Goal: Task Accomplishment & Management: Use online tool/utility

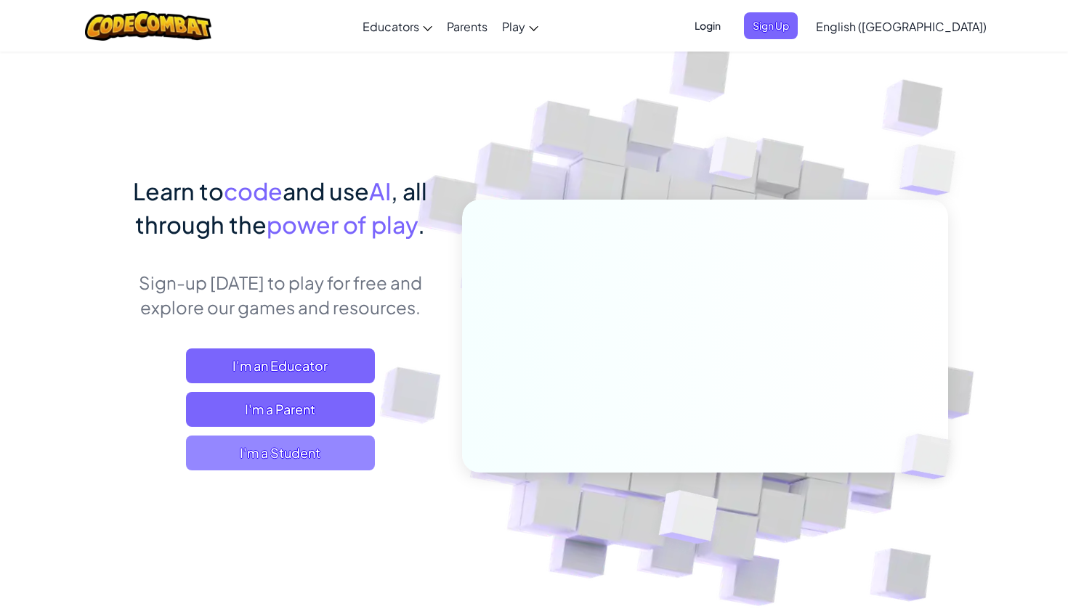
click at [315, 458] on span "I'm a Student" at bounding box center [280, 453] width 189 height 35
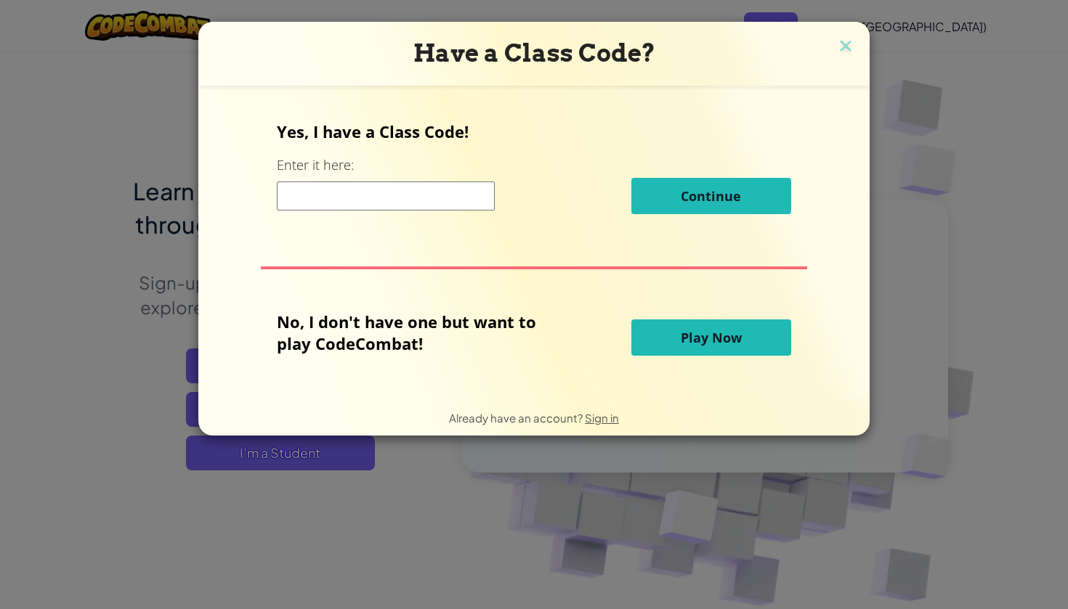
click at [724, 330] on span "Play Now" at bounding box center [711, 337] width 61 height 17
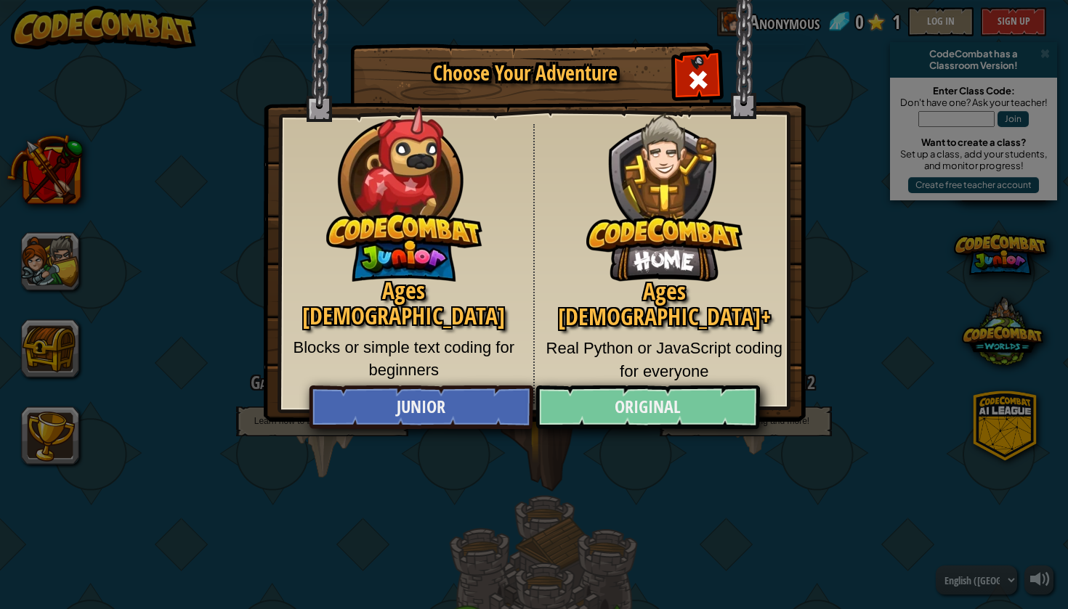
click at [660, 401] on link "Original" at bounding box center [647, 408] width 224 height 44
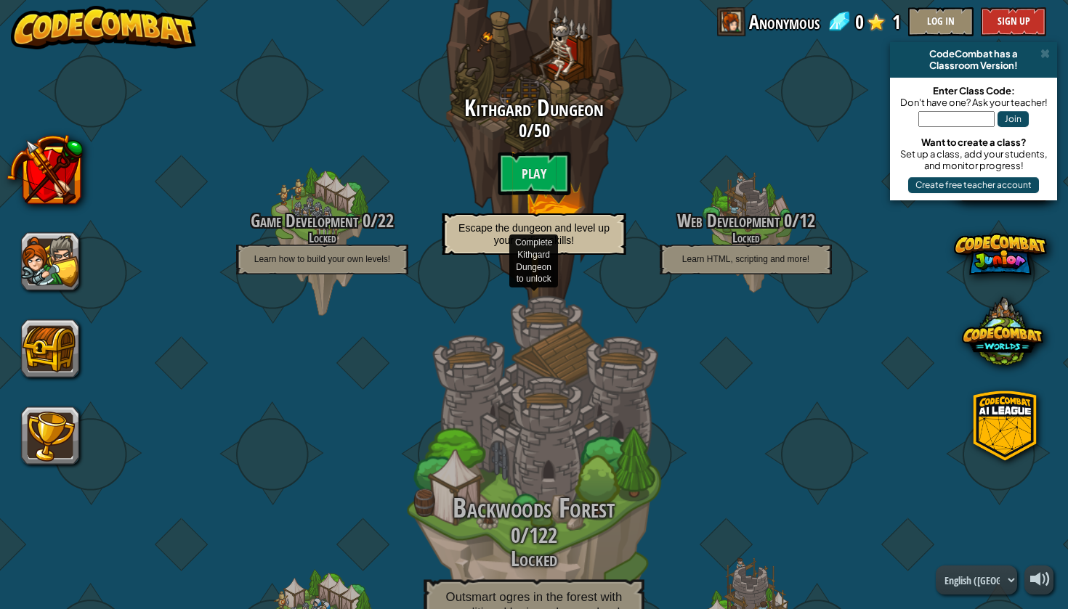
scroll to position [159, 0]
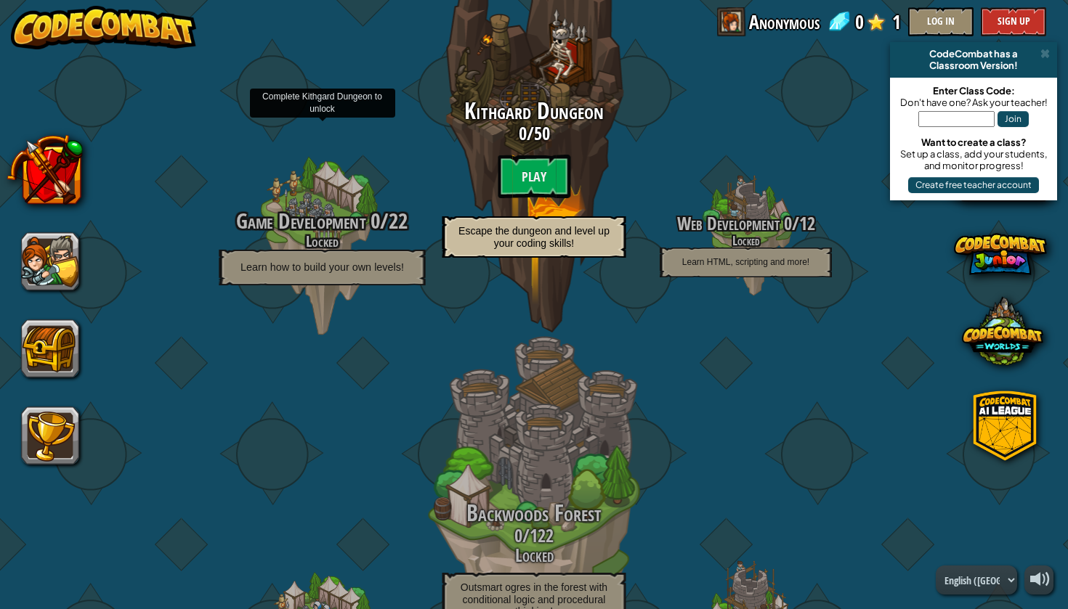
click at [304, 227] on span "Game Development" at bounding box center [300, 221] width 129 height 30
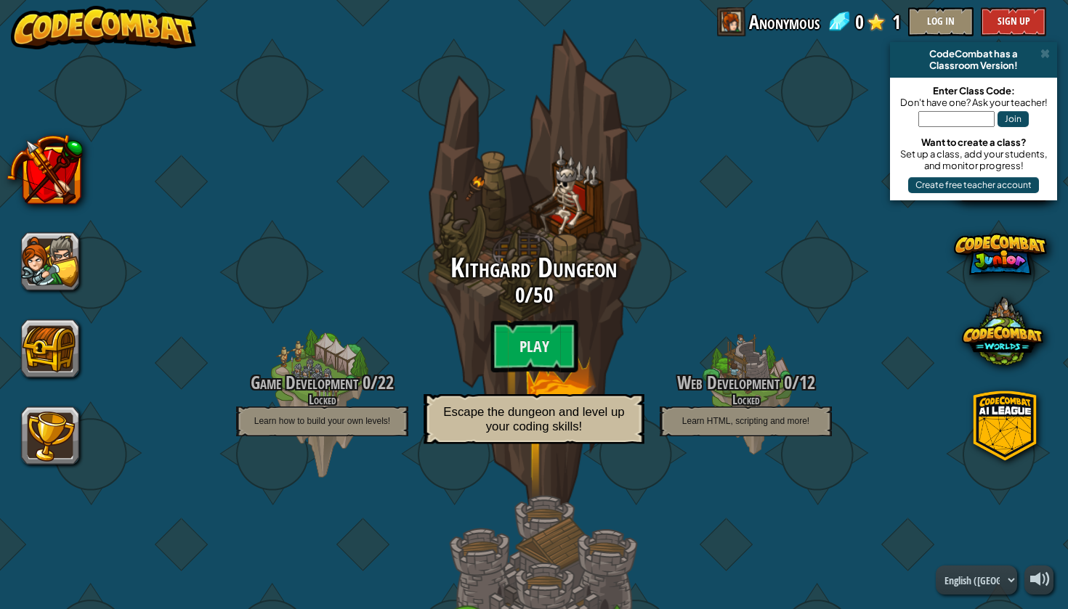
scroll to position [0, 0]
click at [559, 341] on btn "Play" at bounding box center [533, 346] width 87 height 52
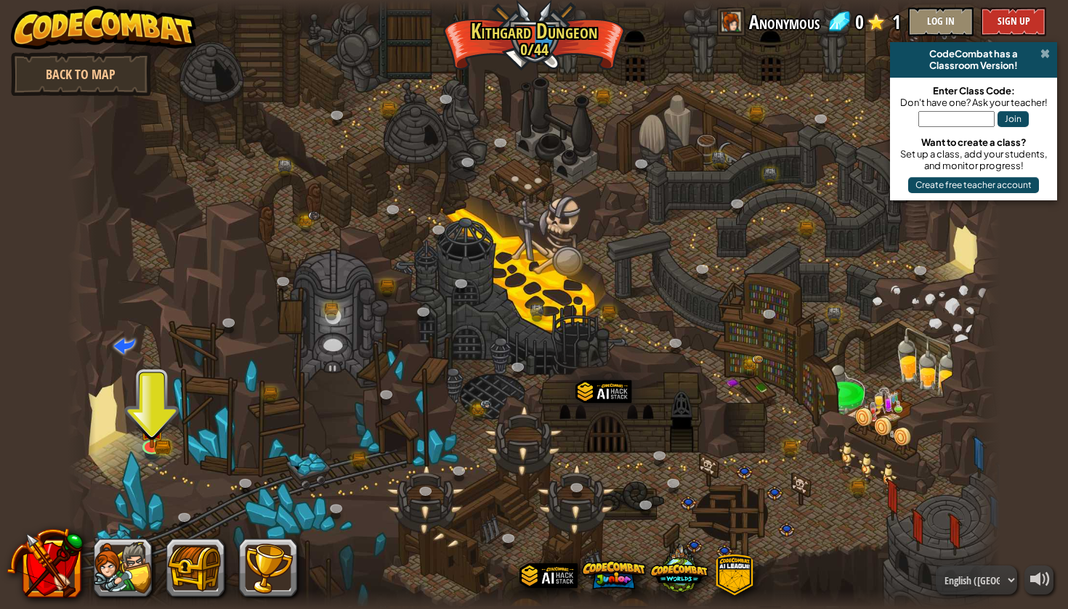
click at [1041, 54] on span at bounding box center [1044, 54] width 9 height 12
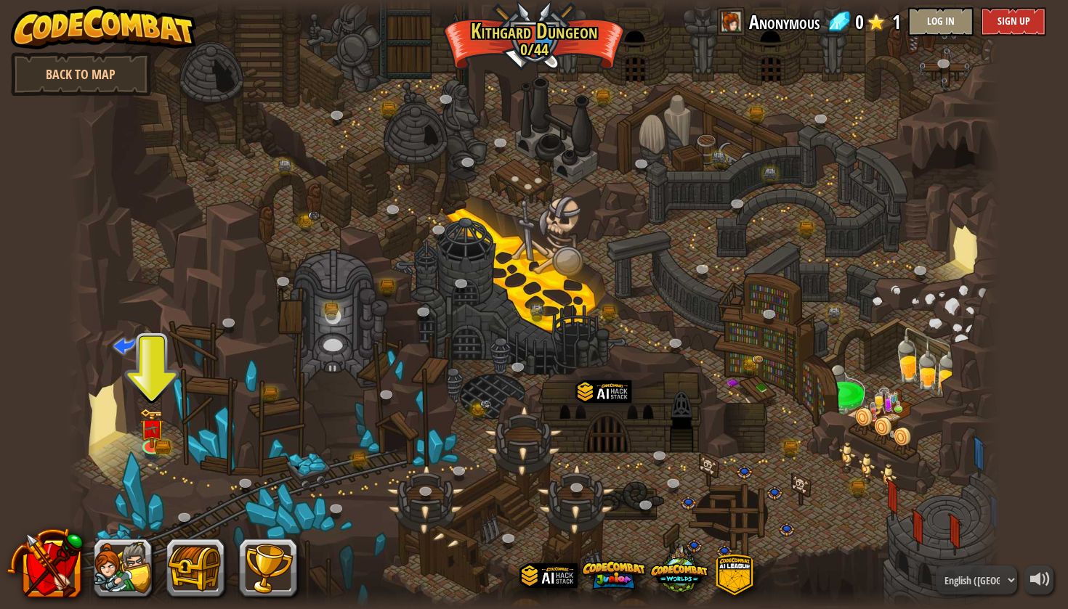
click at [987, 19] on button "Sign Up" at bounding box center [1012, 21] width 65 height 29
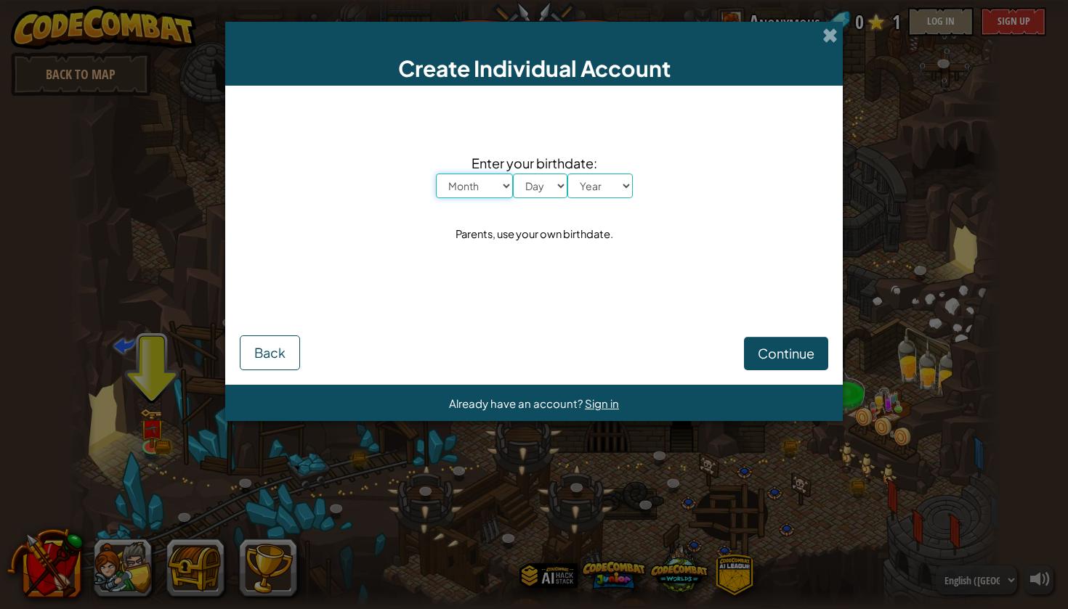
select select "12"
select select "22"
select select "2012"
click at [805, 352] on span "Continue" at bounding box center [786, 353] width 57 height 17
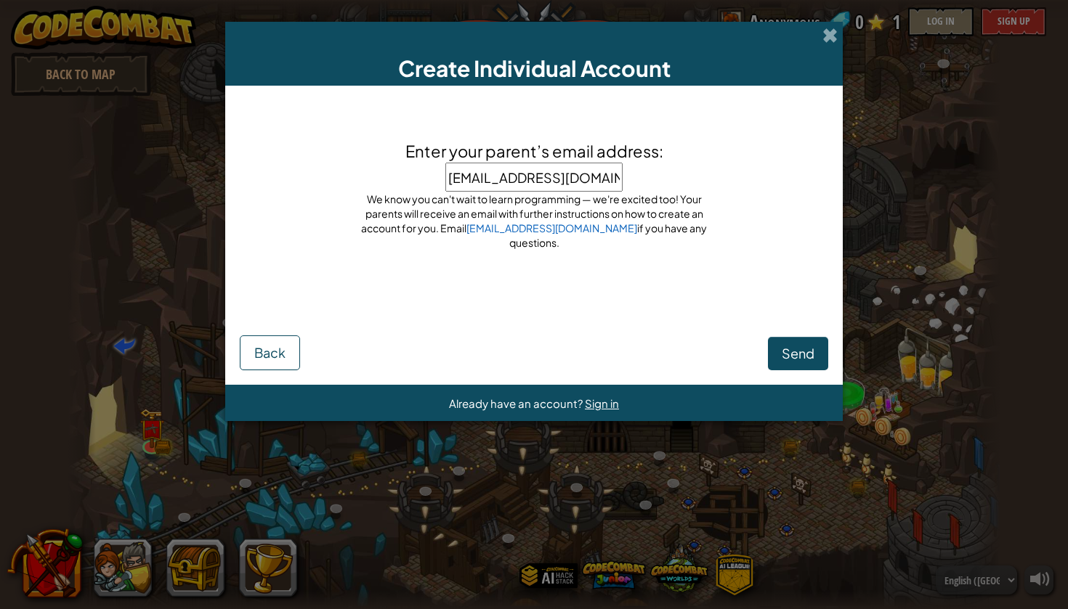
type input "[EMAIL_ADDRESS][DOMAIN_NAME]"
click at [819, 352] on button "Send" at bounding box center [798, 353] width 60 height 33
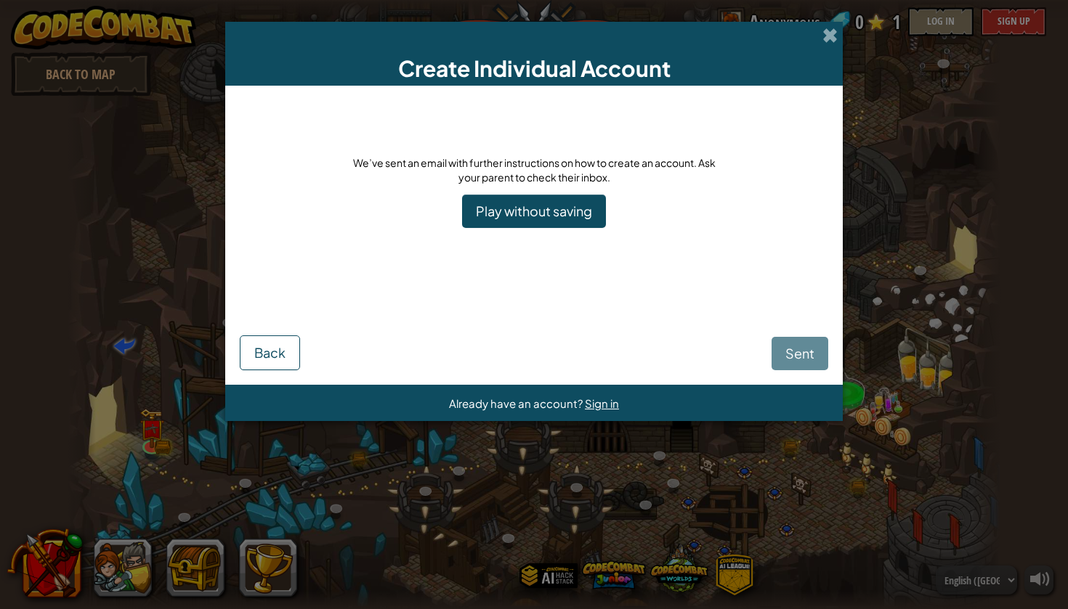
click at [593, 203] on link "Play without saving" at bounding box center [534, 211] width 144 height 33
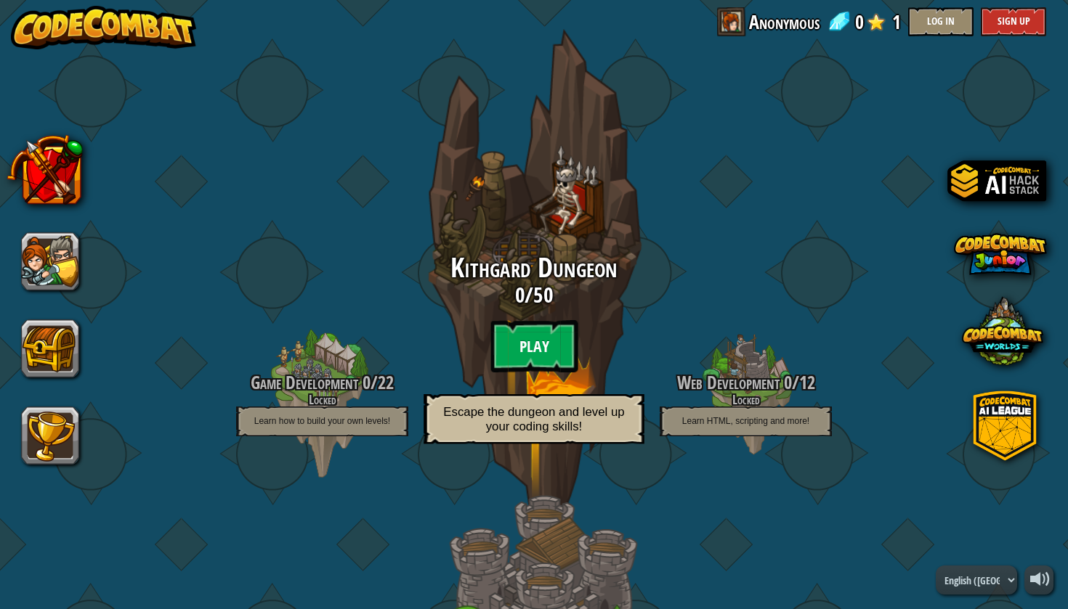
click at [561, 332] on btn "Play" at bounding box center [533, 346] width 87 height 52
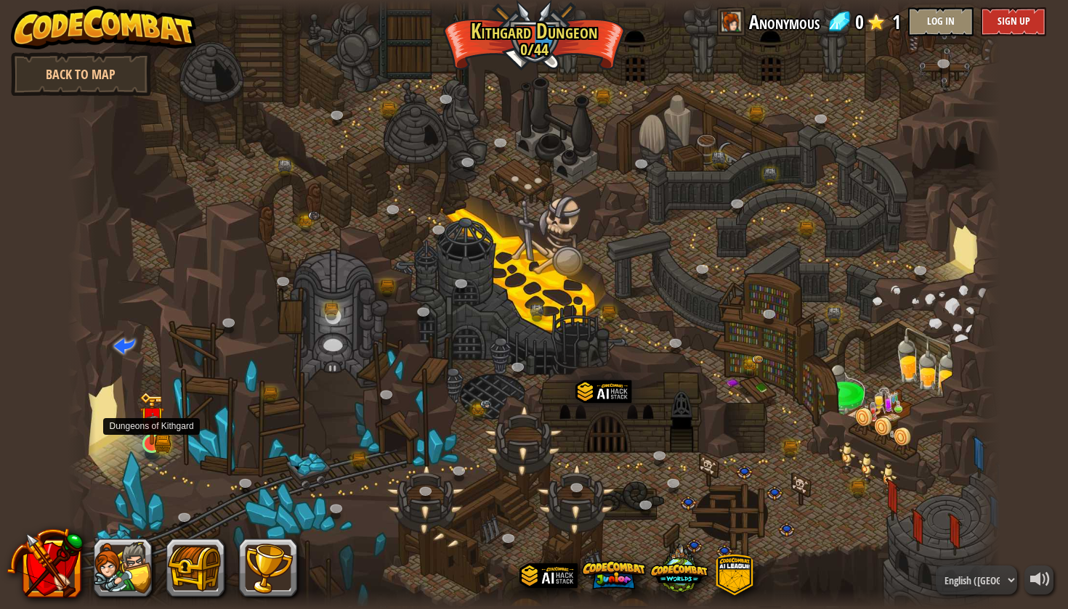
click at [145, 432] on img at bounding box center [151, 418] width 24 height 53
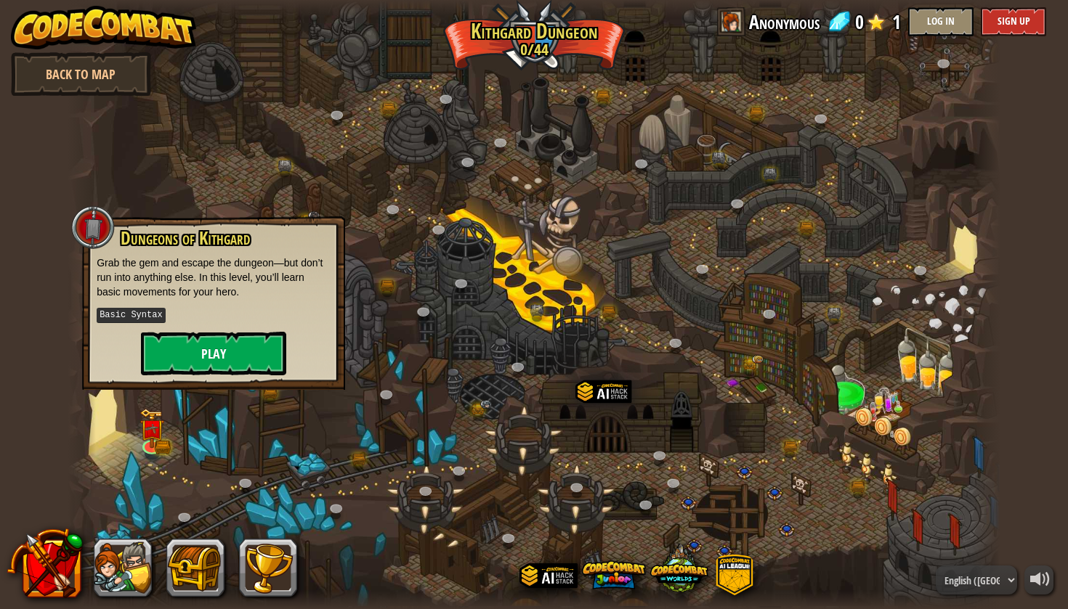
click at [251, 350] on button "Play" at bounding box center [213, 354] width 145 height 44
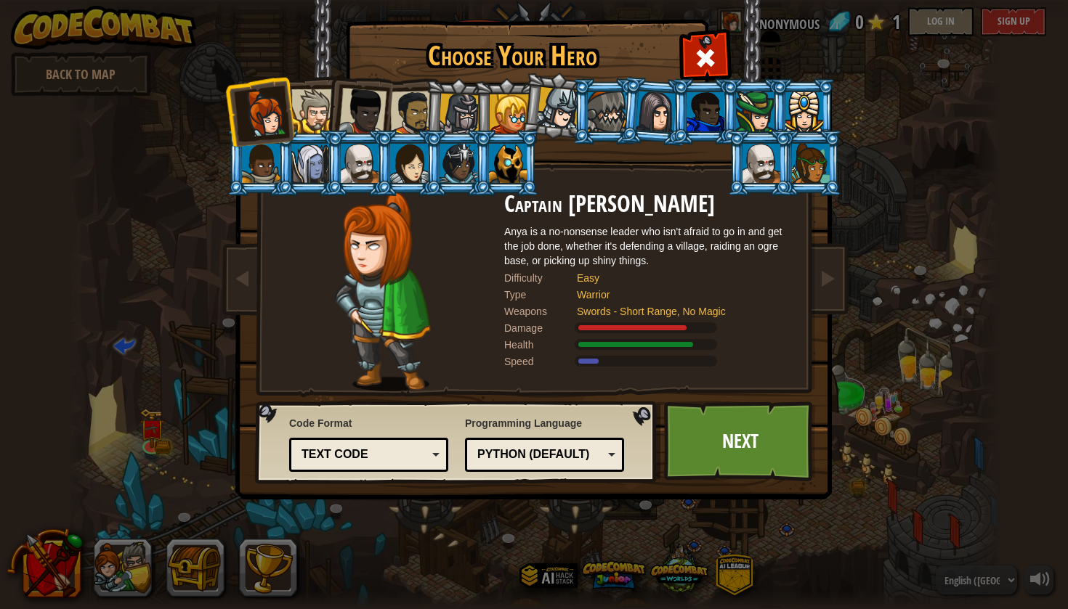
click at [333, 102] on li at bounding box center [357, 108] width 71 height 71
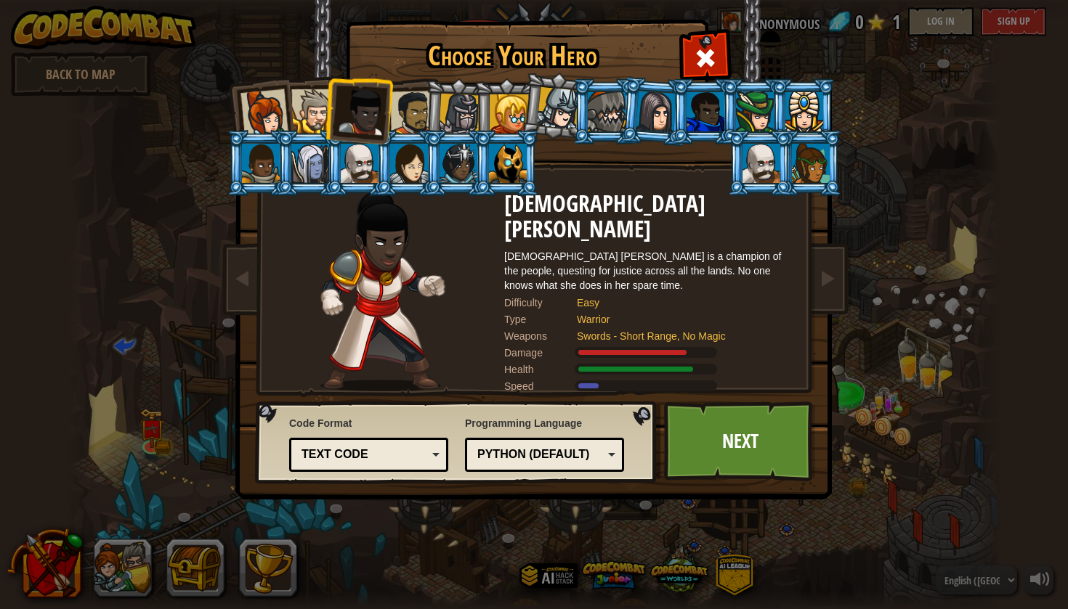
click at [279, 123] on div at bounding box center [264, 113] width 48 height 48
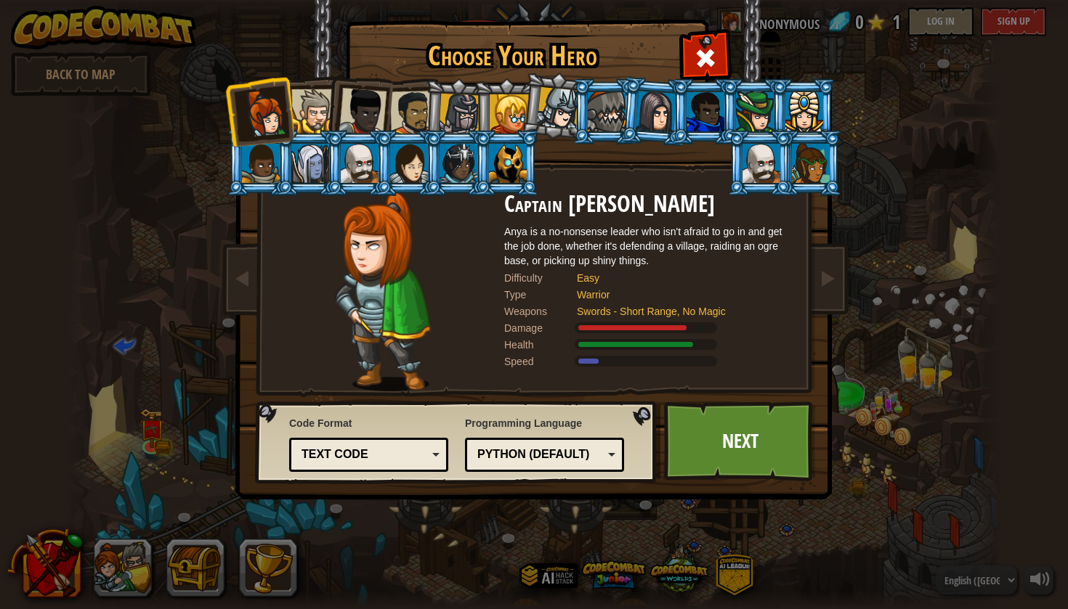
click at [362, 118] on div at bounding box center [362, 112] width 48 height 48
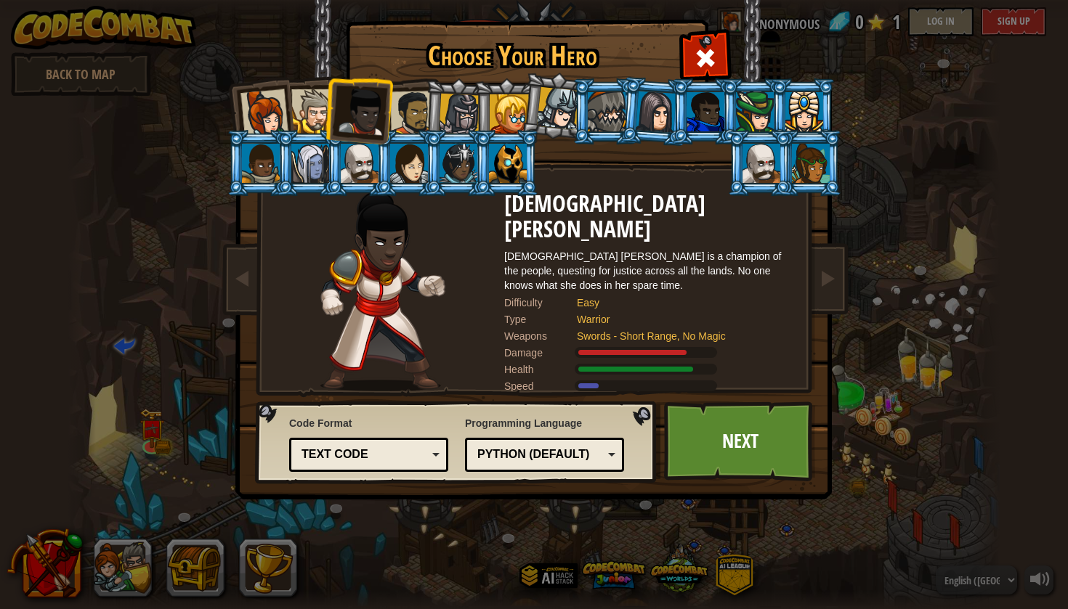
click at [311, 107] on div at bounding box center [313, 111] width 44 height 44
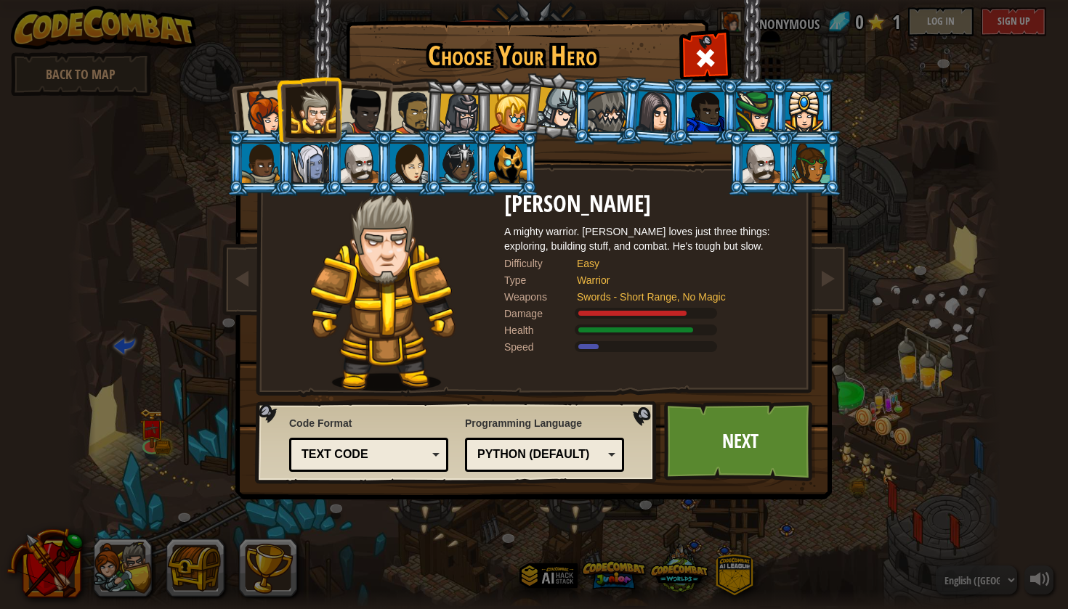
click at [404, 113] on div at bounding box center [412, 113] width 45 height 45
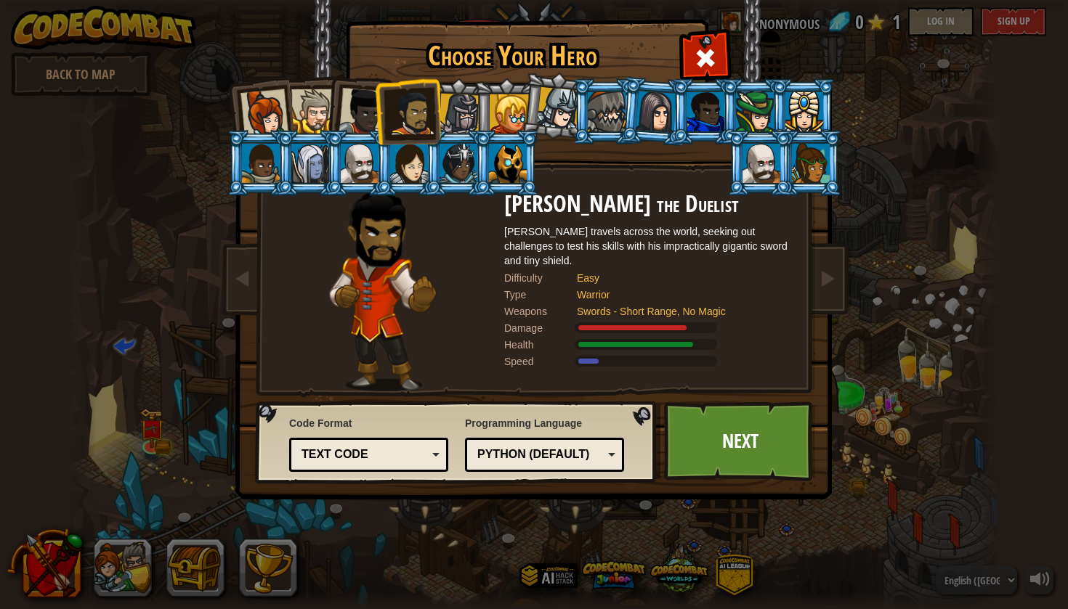
click at [453, 113] on div at bounding box center [459, 114] width 41 height 41
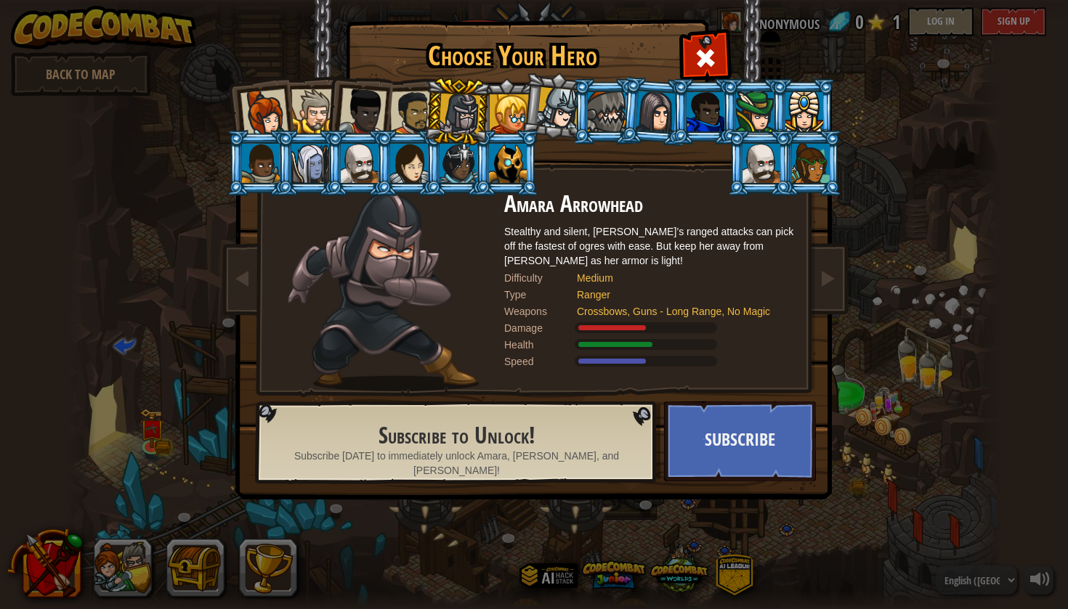
click at [500, 113] on div at bounding box center [509, 113] width 39 height 39
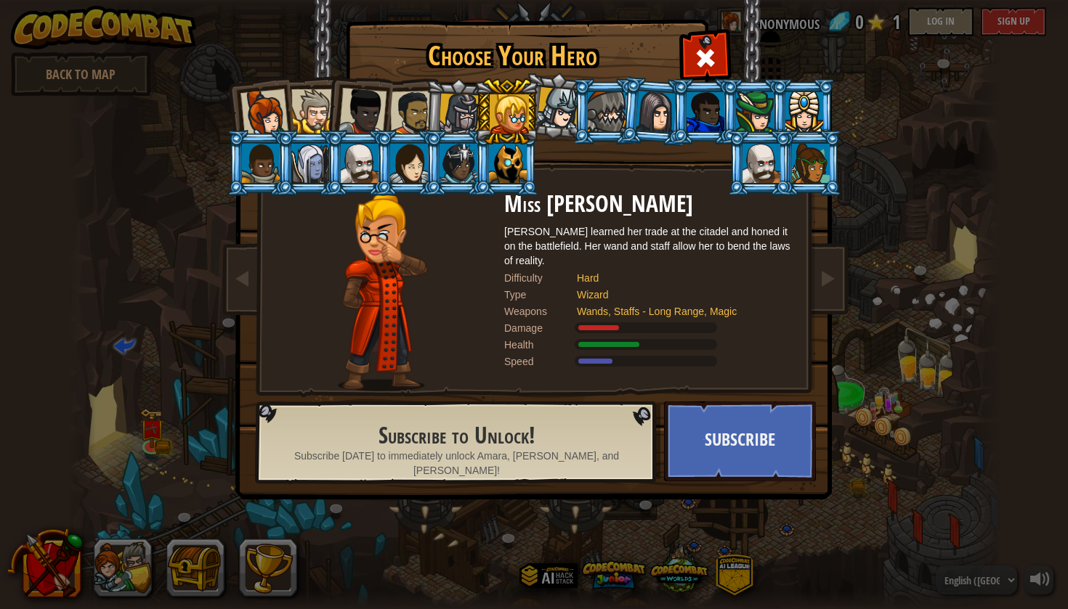
click at [553, 115] on div at bounding box center [558, 108] width 43 height 43
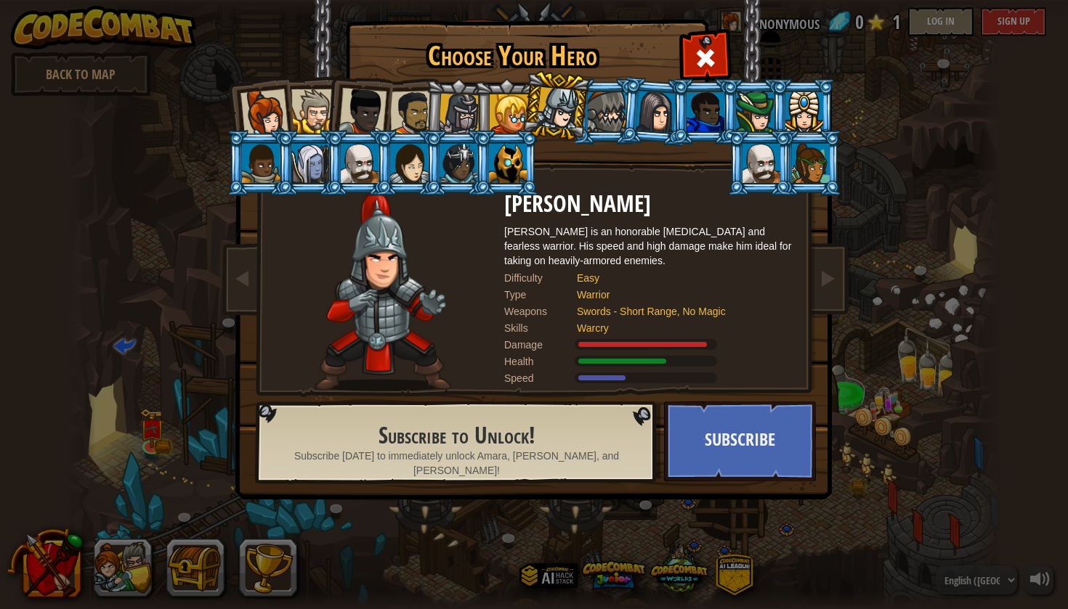
click at [358, 126] on div at bounding box center [362, 112] width 48 height 48
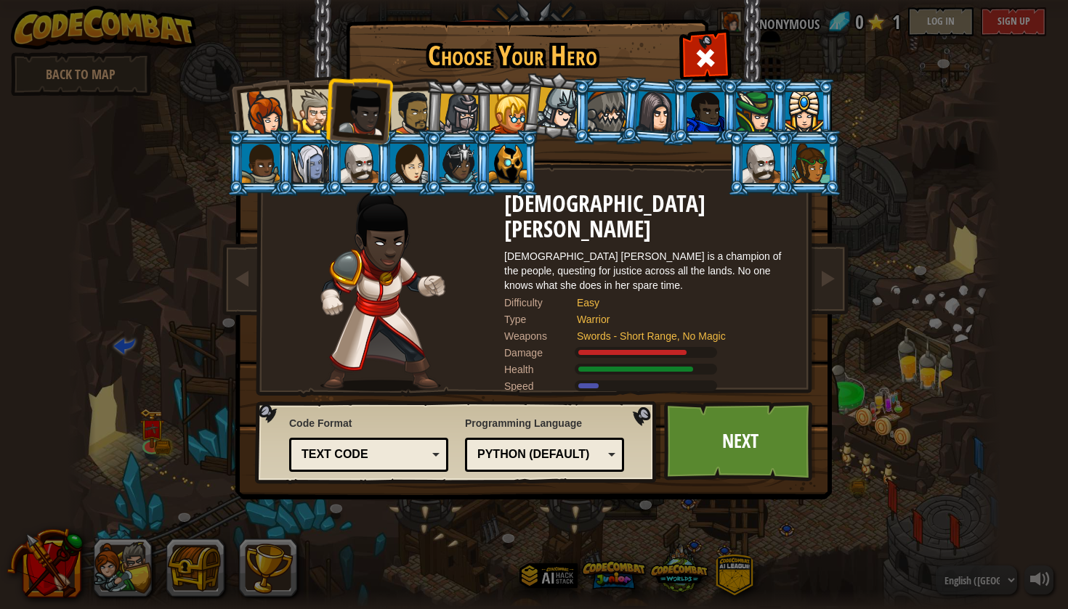
click at [545, 103] on div at bounding box center [558, 108] width 43 height 43
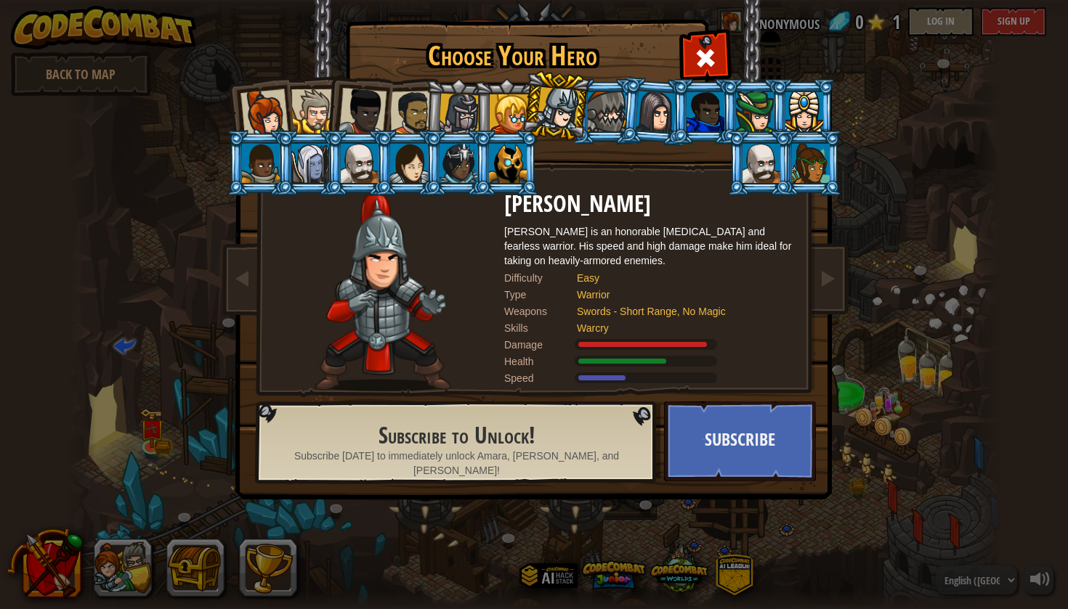
click at [330, 121] on li at bounding box center [357, 108] width 71 height 71
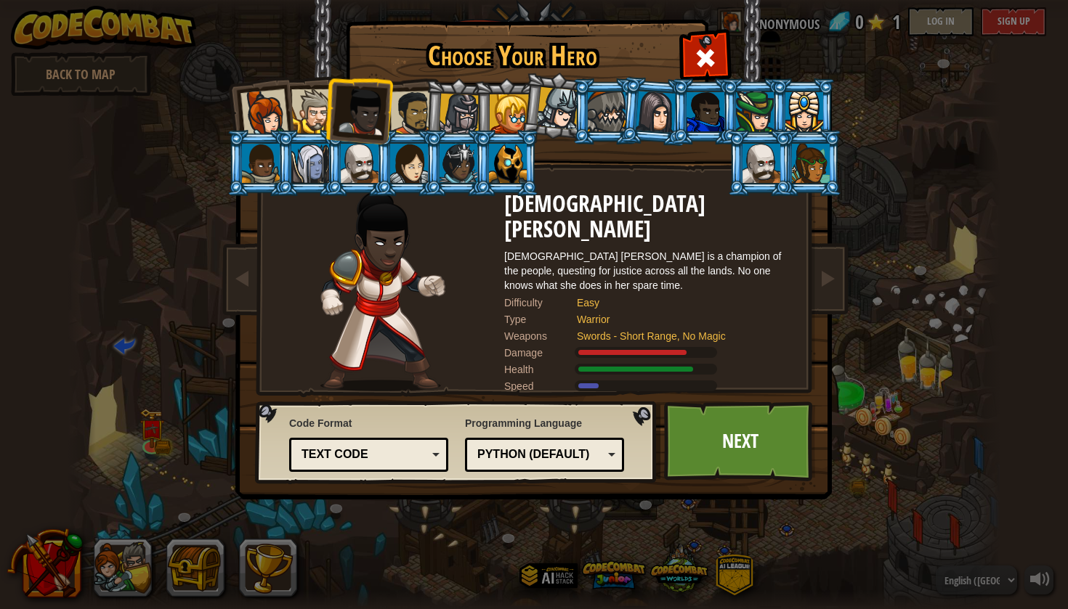
click at [384, 103] on div at bounding box center [362, 112] width 48 height 48
click at [390, 113] on li at bounding box center [357, 108] width 71 height 71
click at [402, 110] on div at bounding box center [412, 113] width 45 height 45
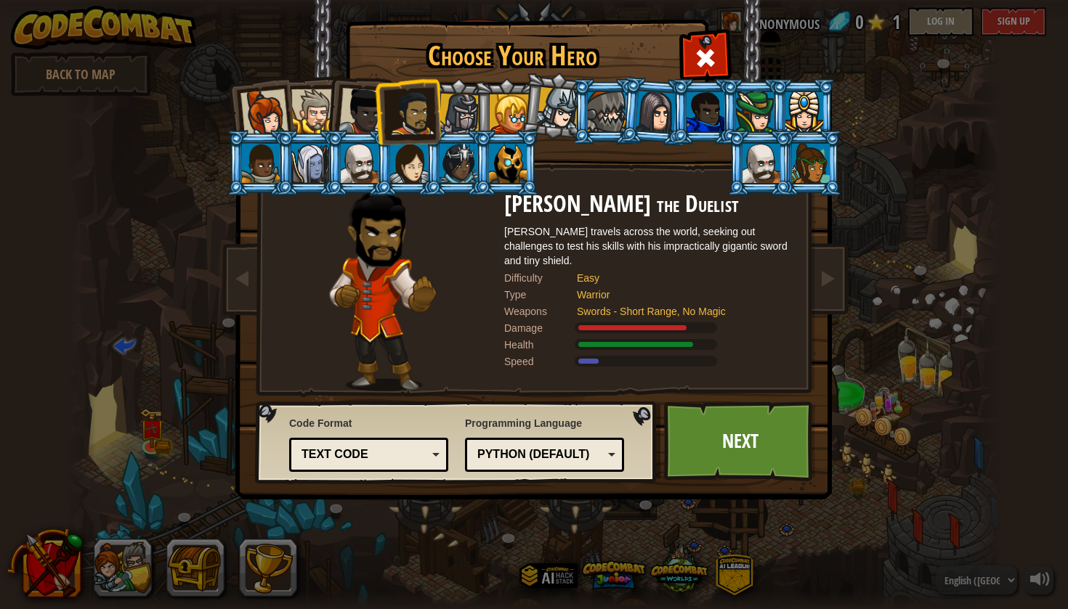
click at [452, 111] on div at bounding box center [459, 114] width 41 height 41
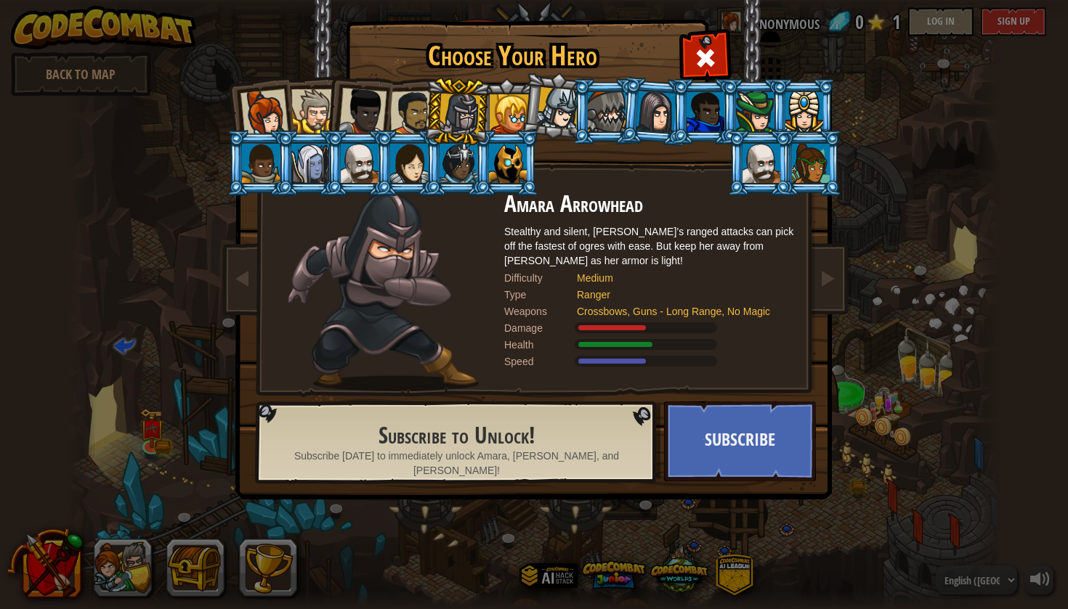
click at [375, 110] on div at bounding box center [362, 112] width 48 height 48
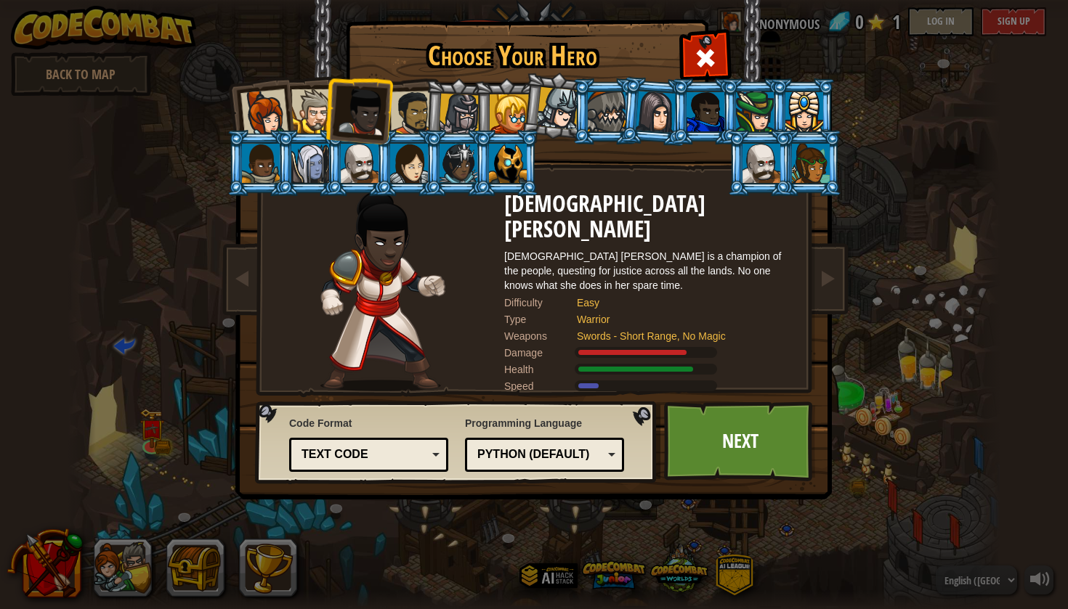
click at [309, 110] on div at bounding box center [313, 111] width 44 height 44
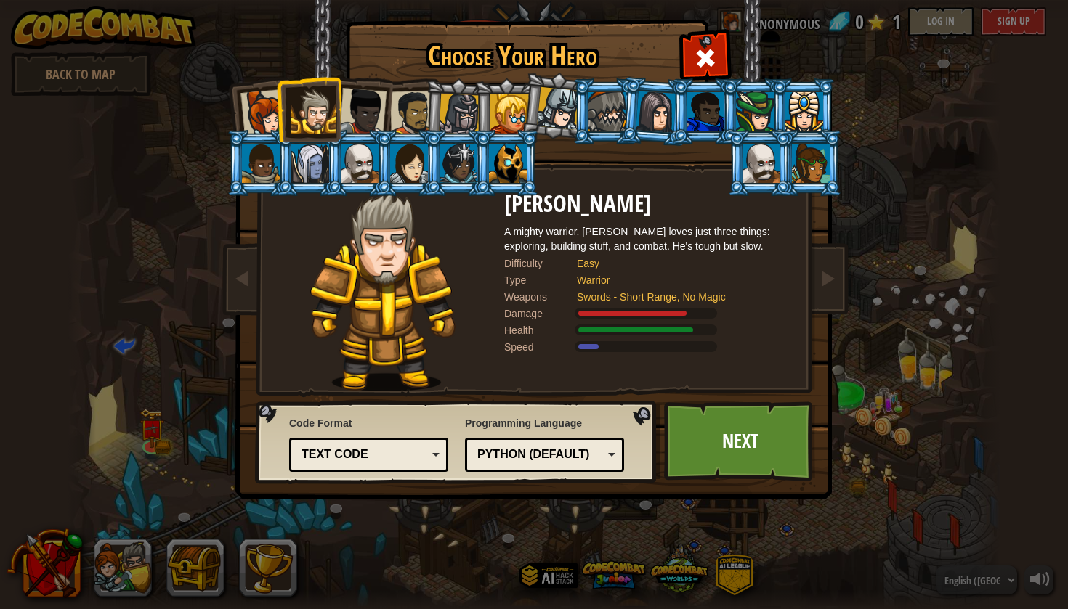
click at [269, 116] on div at bounding box center [264, 113] width 48 height 48
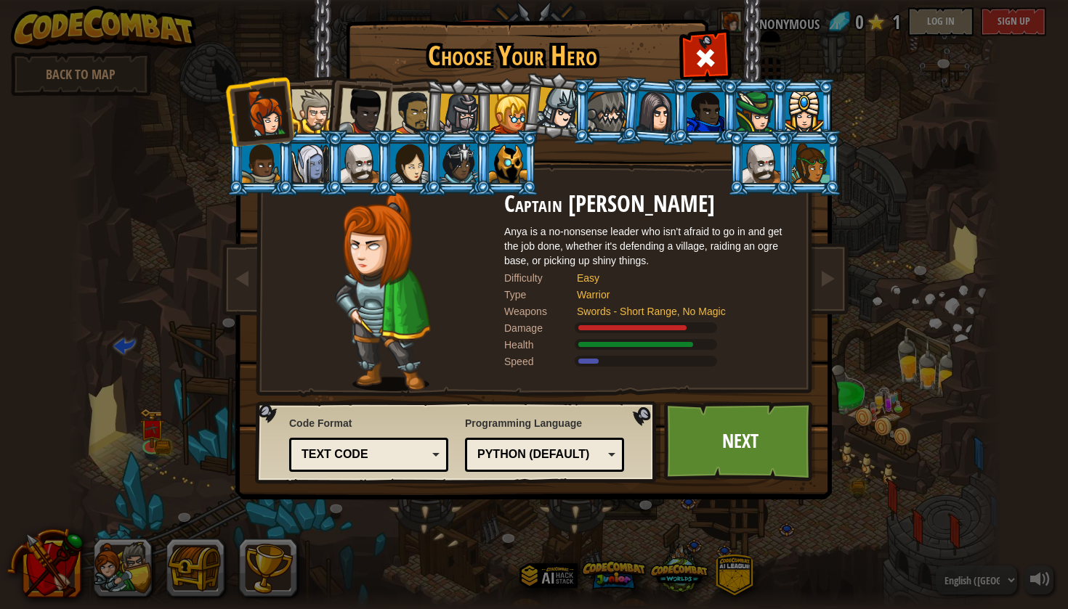
click at [308, 105] on div at bounding box center [313, 111] width 44 height 44
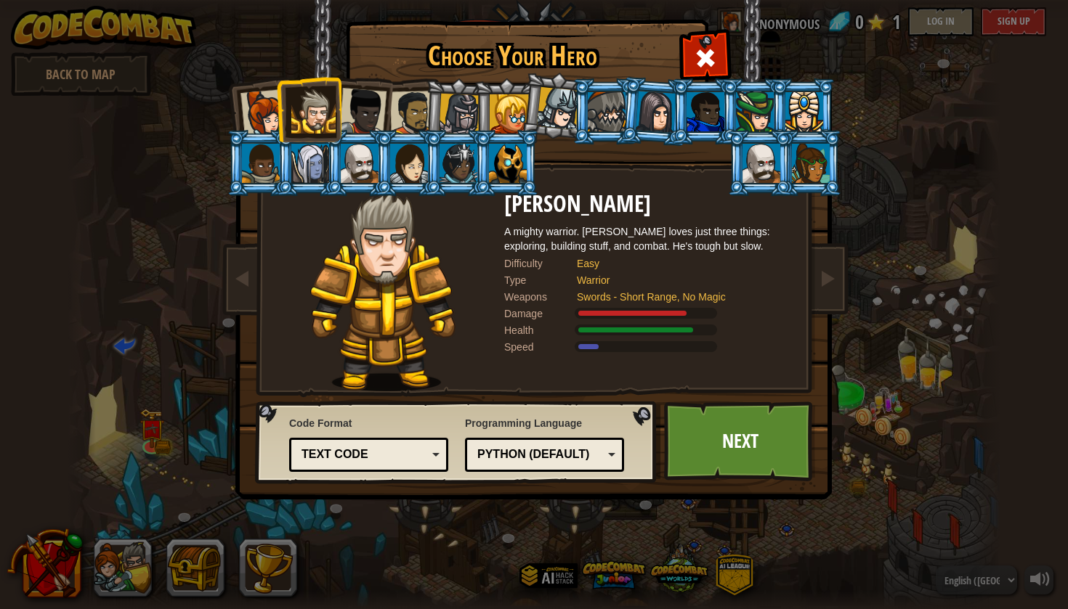
click at [416, 116] on div at bounding box center [412, 113] width 45 height 45
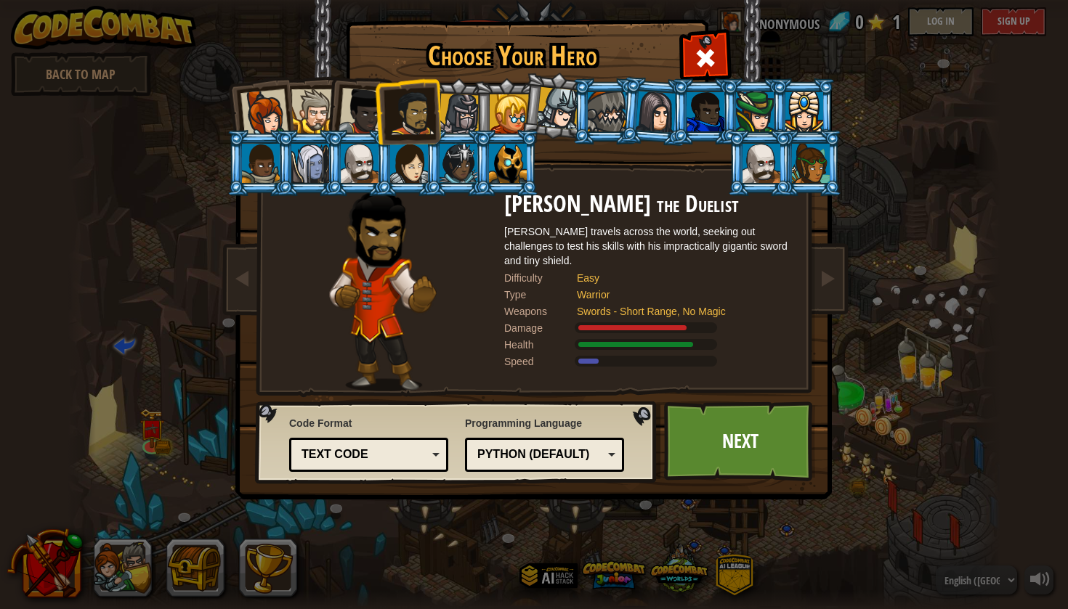
click at [306, 111] on div at bounding box center [313, 111] width 44 height 44
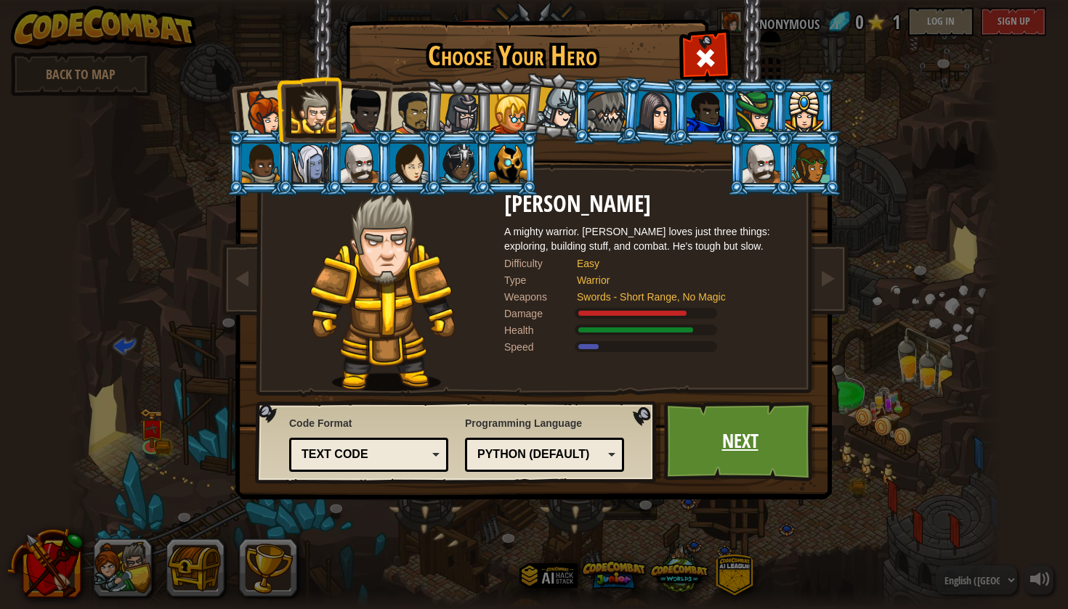
click at [776, 427] on link "Next" at bounding box center [740, 442] width 152 height 80
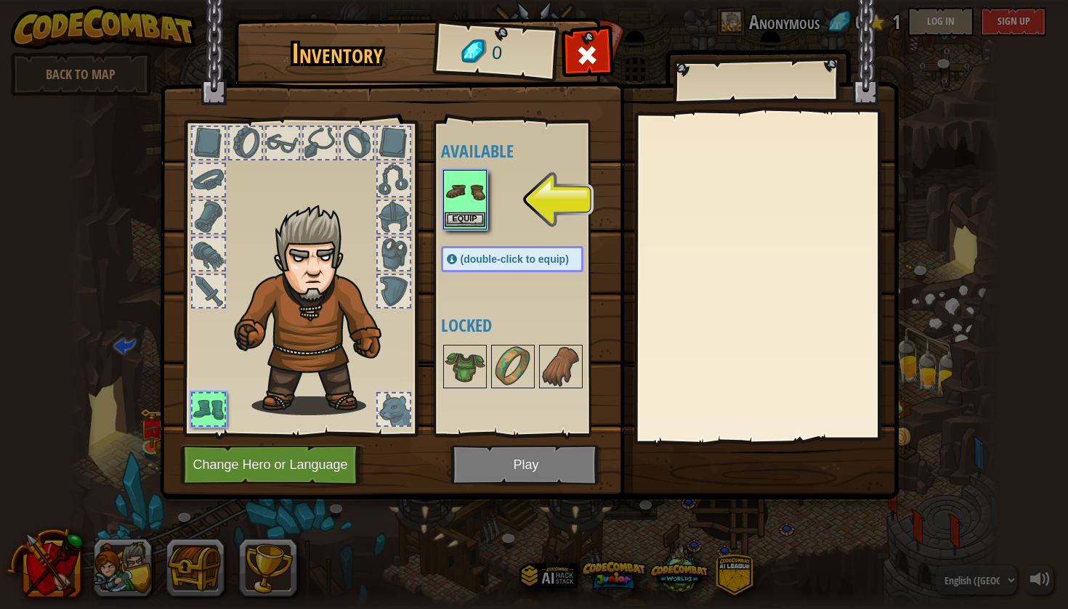
click at [483, 219] on button "Equip" at bounding box center [464, 219] width 41 height 15
click at [483, 219] on div "Available Equip (double-click to equip) Locked" at bounding box center [526, 278] width 171 height 303
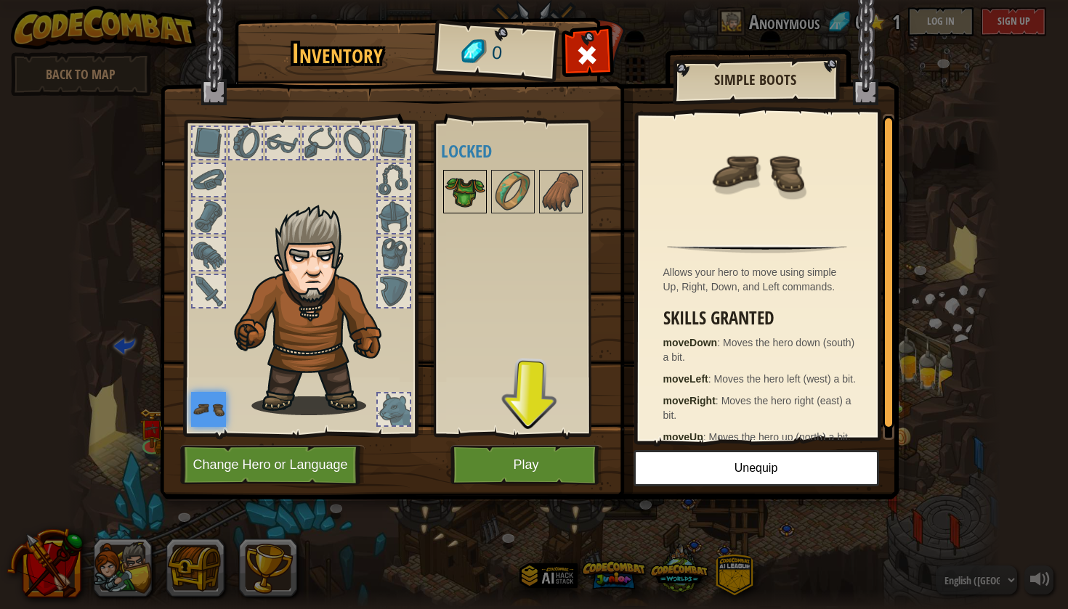
click at [471, 208] on img at bounding box center [464, 191] width 41 height 41
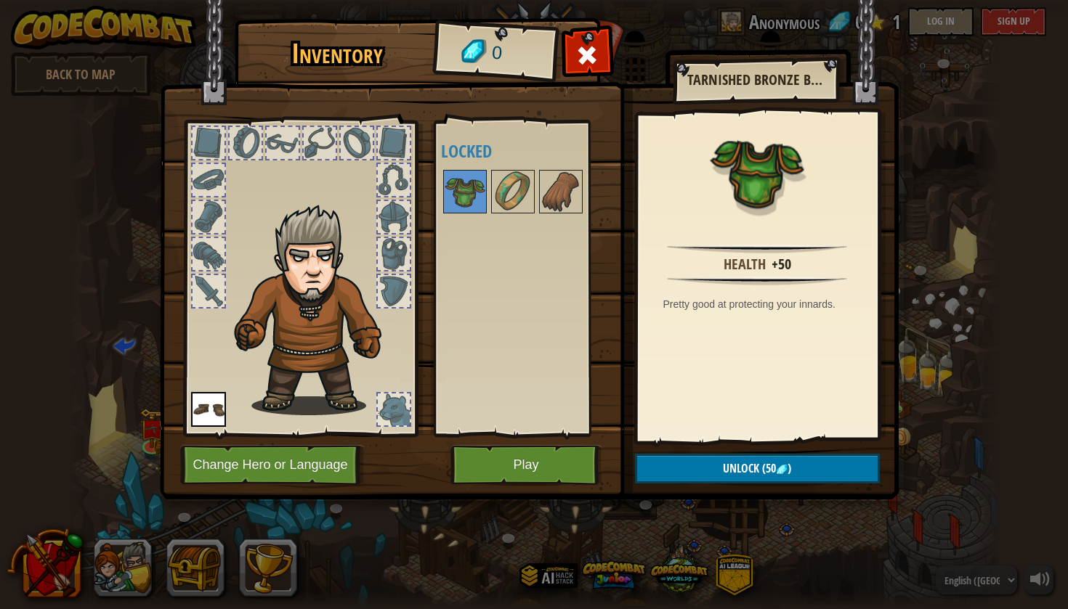
click at [564, 460] on button "Play" at bounding box center [526, 465] width 152 height 40
